Goal: Transaction & Acquisition: Subscribe to service/newsletter

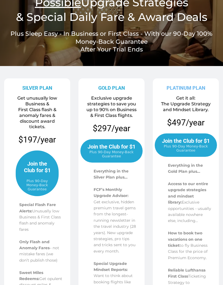
scroll to position [74, 0]
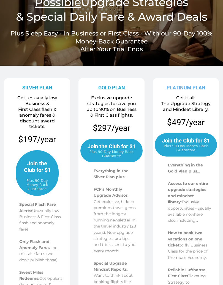
click at [120, 148] on span "Join the Club for $1" at bounding box center [111, 146] width 51 height 7
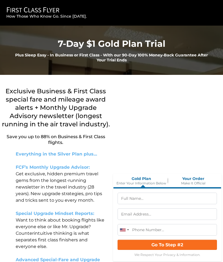
click at [191, 192] on input "text" at bounding box center [166, 198] width 99 height 12
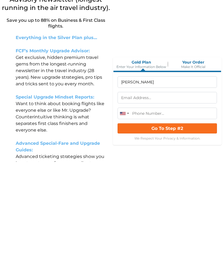
click at [155, 192] on input "text" at bounding box center [166, 198] width 99 height 12
click at [157, 176] on input "[PERSON_NAME]" at bounding box center [166, 182] width 99 height 12
type input "P"
type input "[PERSON_NAME]"
click at [144, 192] on input "text" at bounding box center [166, 198] width 99 height 12
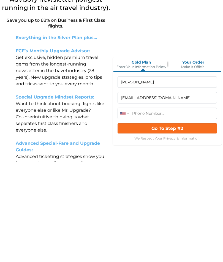
type input "[EMAIL_ADDRESS][DOMAIN_NAME]"
click at [156, 207] on input "tel" at bounding box center [166, 213] width 99 height 12
type input "[PHONE_NUMBER]"
click at [186, 223] on button "Go To Step #2" at bounding box center [166, 228] width 99 height 10
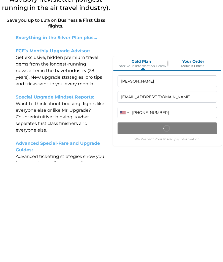
scroll to position [115, 0]
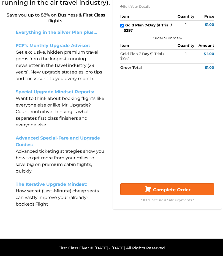
click at [179, 198] on span "Complete Order" at bounding box center [171, 195] width 37 height 5
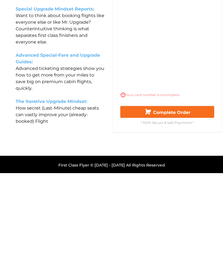
click at [188, 199] on span "Complete Order" at bounding box center [171, 201] width 37 height 5
